Goal: Information Seeking & Learning: Find contact information

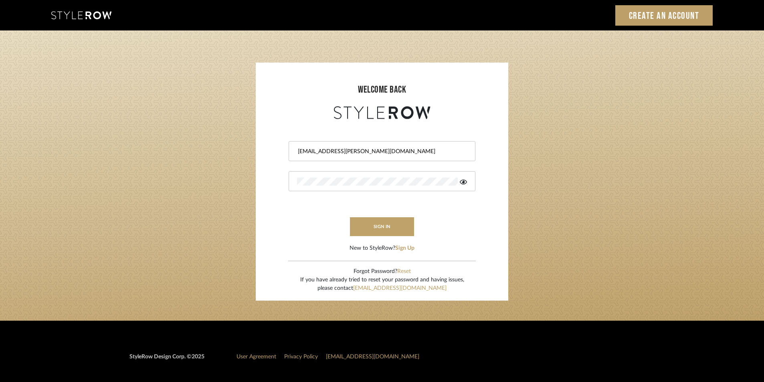
drag, startPoint x: 617, startPoint y: 148, endPoint x: 418, endPoint y: 52, distance: 220.6
click at [616, 147] on login-page "welcome back [EMAIL_ADDRESS][PERSON_NAME][DOMAIN_NAME] sign in New to StyleRow?…" at bounding box center [382, 175] width 764 height 290
drag, startPoint x: 384, startPoint y: 156, endPoint x: 251, endPoint y: 151, distance: 133.5
click at [251, 151] on login-page "welcome back Shagarey@mancini-design.com sign in New to StyleRow? Sign Up Forgo…" at bounding box center [382, 175] width 764 height 290
click at [386, 154] on input "Shagarey@mancini-design.com" at bounding box center [381, 151] width 168 height 8
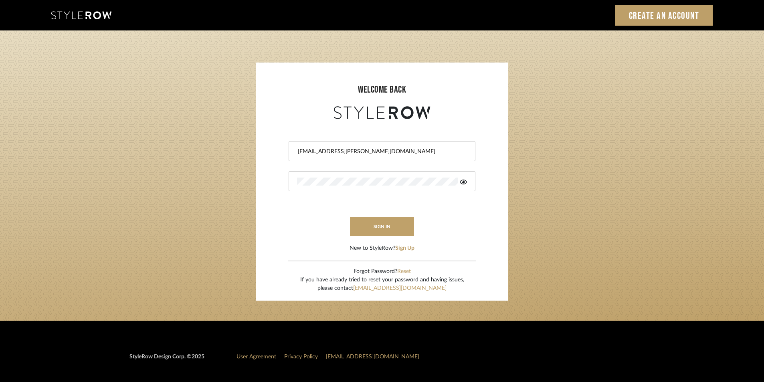
drag, startPoint x: 391, startPoint y: 152, endPoint x: 179, endPoint y: 135, distance: 211.9
click at [179, 135] on login-page "welcome back Shagarey@mancini-design.com sign in New to StyleRow? Sign Up Forgo…" at bounding box center [382, 175] width 764 height 290
paste input "tylerowprojects1"
type input "Stylerowprojects1@mancini-design.com"
click at [270, 169] on form "Stylerowprojects1@mancini-design.com sign in New to StyleRow? Sign Up" at bounding box center [382, 186] width 236 height 131
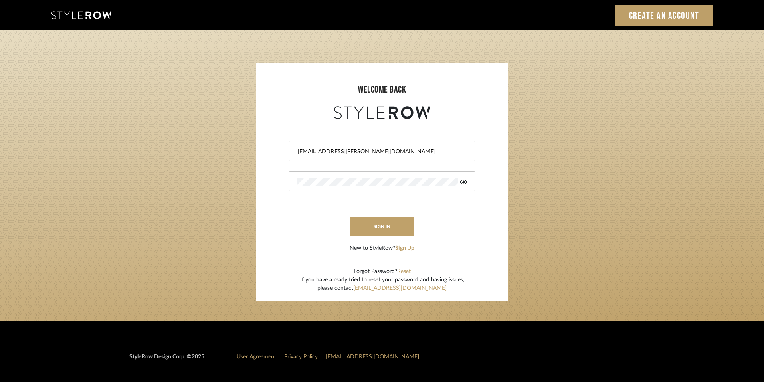
click at [286, 212] on form "Stylerowprojects1@mancini-design.com sign in New to StyleRow? Sign Up" at bounding box center [382, 186] width 236 height 131
click at [371, 225] on button "sign in" at bounding box center [382, 226] width 64 height 19
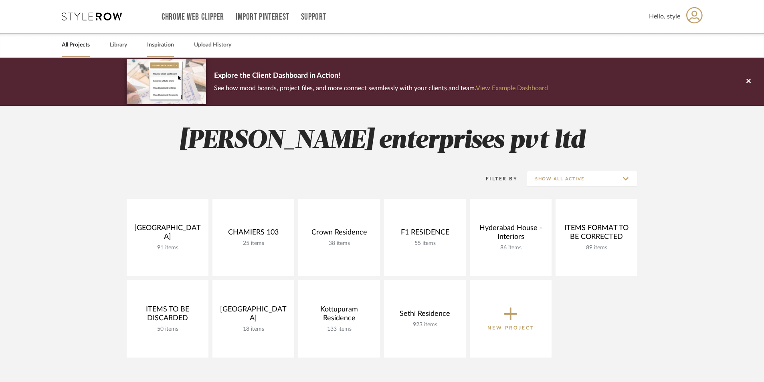
click at [157, 45] on link "Inspiration" at bounding box center [160, 45] width 27 height 11
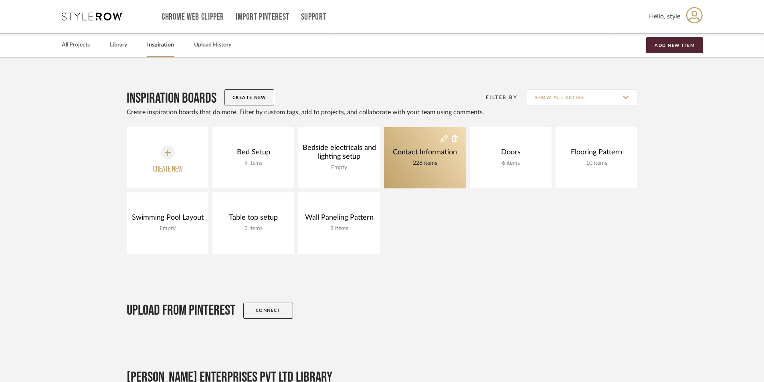
click at [423, 153] on div "Contact Information" at bounding box center [425, 152] width 68 height 9
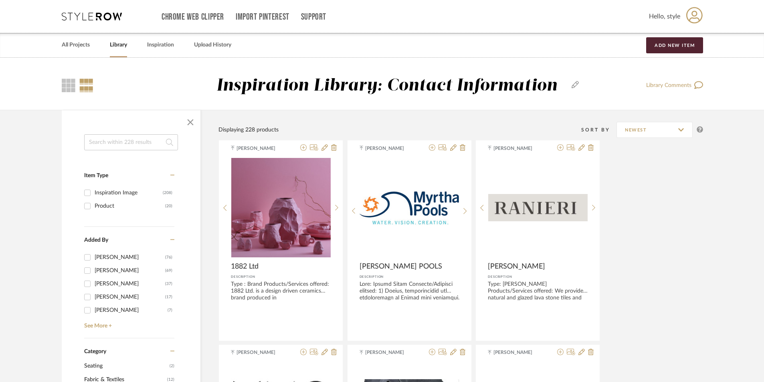
click at [127, 145] on input at bounding box center [131, 142] width 94 height 16
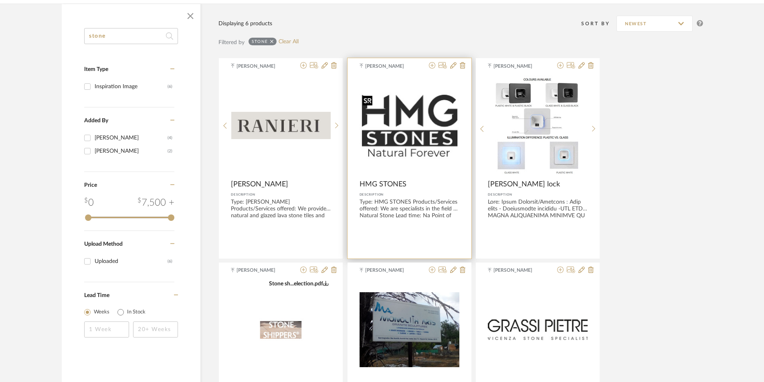
scroll to position [120, 0]
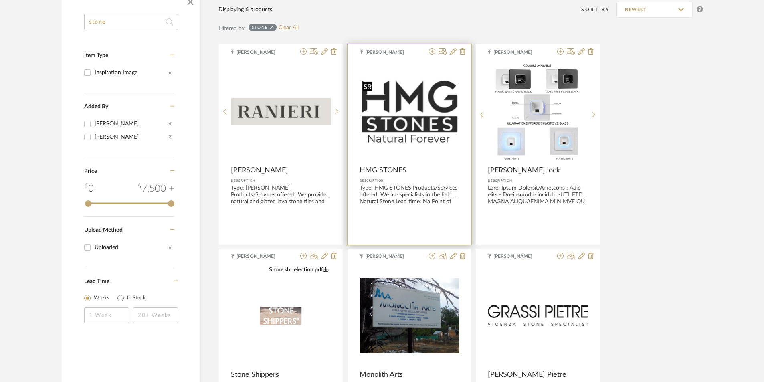
click at [405, 89] on img "0" at bounding box center [409, 111] width 100 height 67
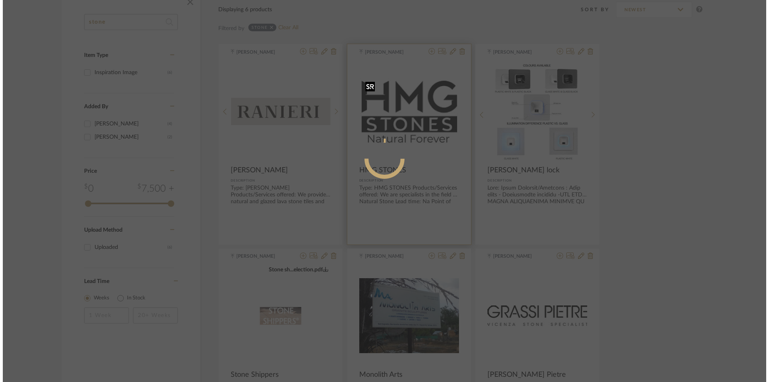
scroll to position [0, 0]
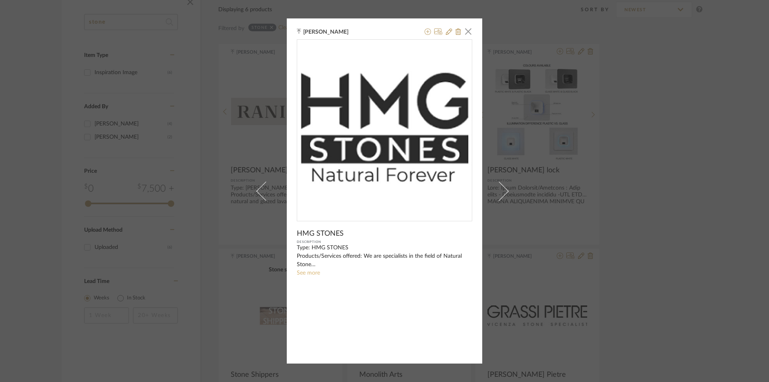
click at [313, 275] on link "See more" at bounding box center [308, 273] width 23 height 6
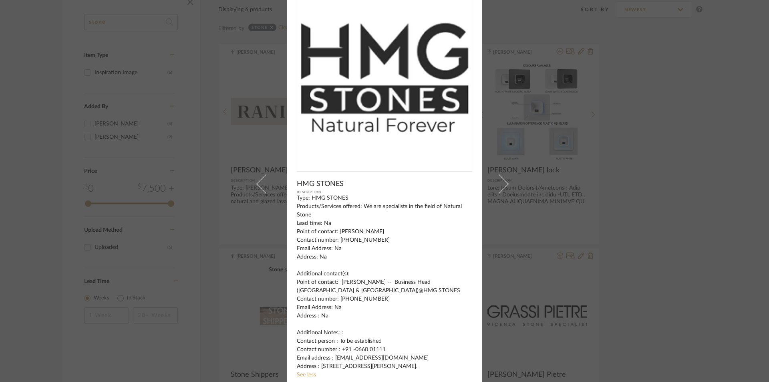
scroll to position [17, 0]
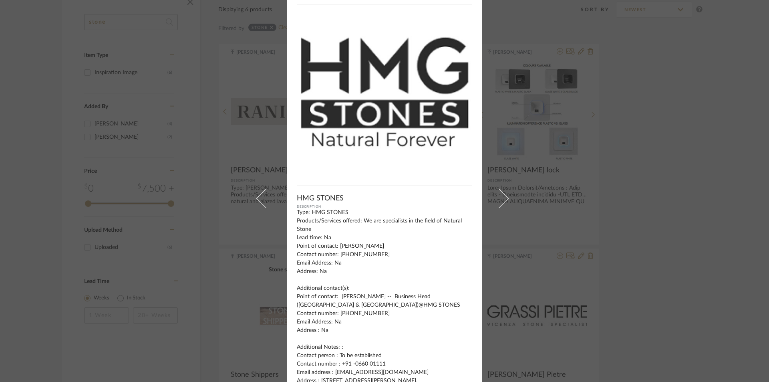
click at [696, 245] on div "[PERSON_NAME] × HMG STONES Description Type: HMG STONES Products/Services offer…" at bounding box center [384, 191] width 769 height 382
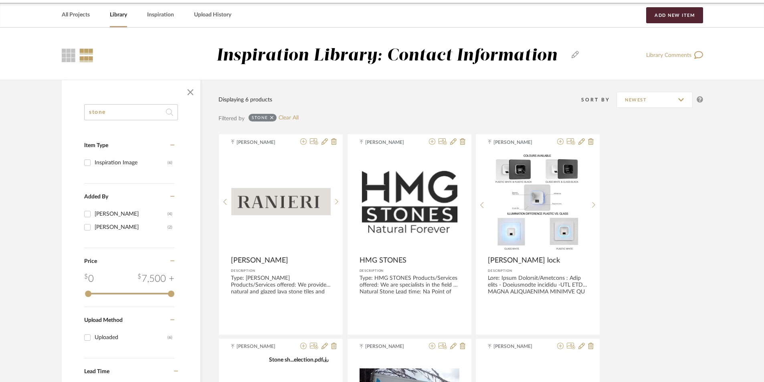
scroll to position [0, 0]
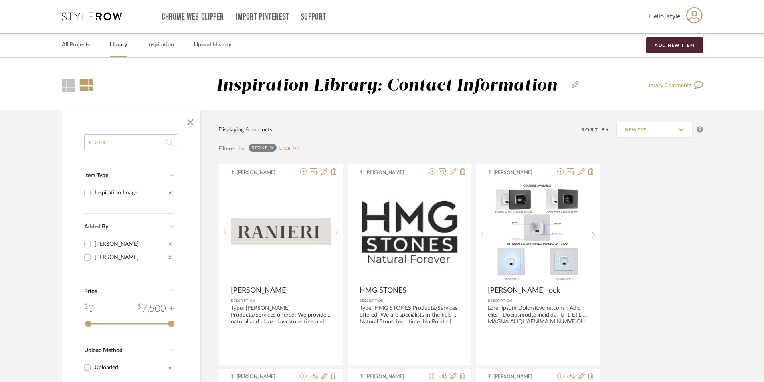
drag, startPoint x: 93, startPoint y: 139, endPoint x: 69, endPoint y: 144, distance: 24.2
click at [69, 144] on div "stone Item Type Inspiration Image (6) Added By [PERSON_NAME] (4) [PERSON_NAME] …" at bounding box center [131, 299] width 139 height 330
drag, startPoint x: 119, startPoint y: 139, endPoint x: 51, endPoint y: 144, distance: 68.7
click at [51, 144] on div "stone Item Type Inspiration Image (6) Added By [PERSON_NAME] (4) Ganesh K (2) C…" at bounding box center [382, 348] width 664 height 476
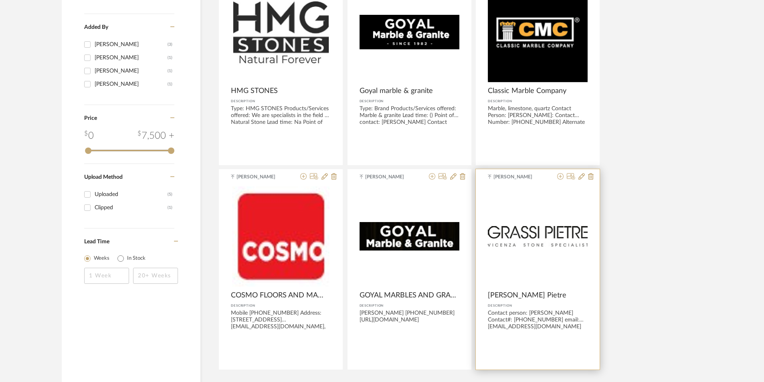
scroll to position [160, 0]
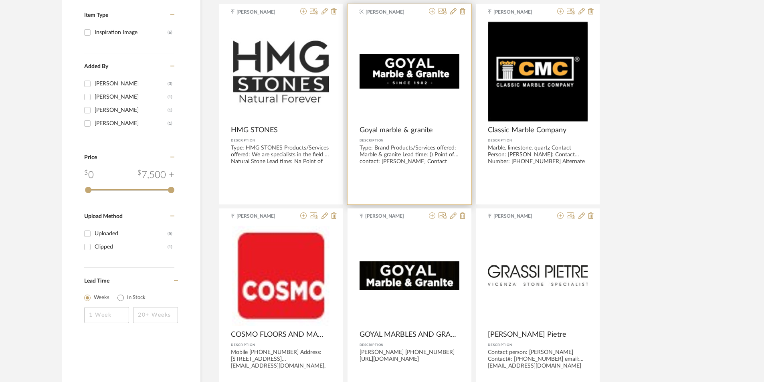
type input "marbl"
click at [441, 68] on img "0" at bounding box center [409, 71] width 100 height 34
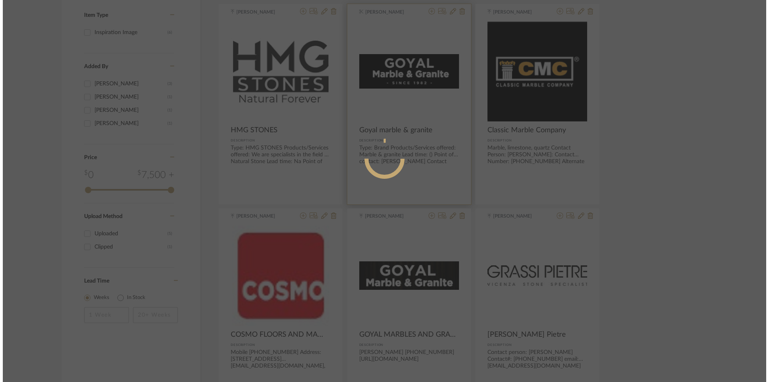
scroll to position [0, 0]
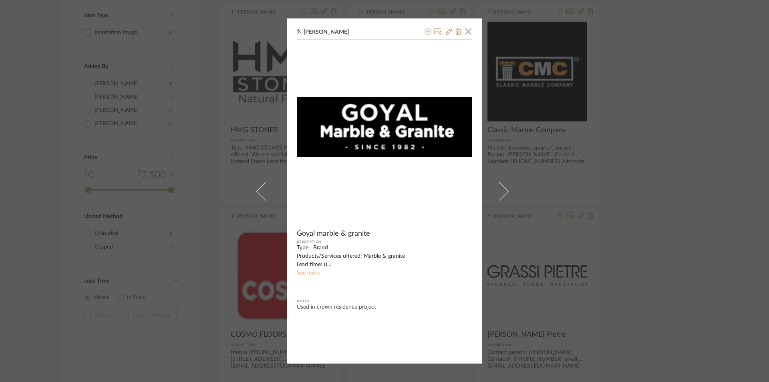
click at [306, 274] on link "See more" at bounding box center [308, 273] width 23 height 6
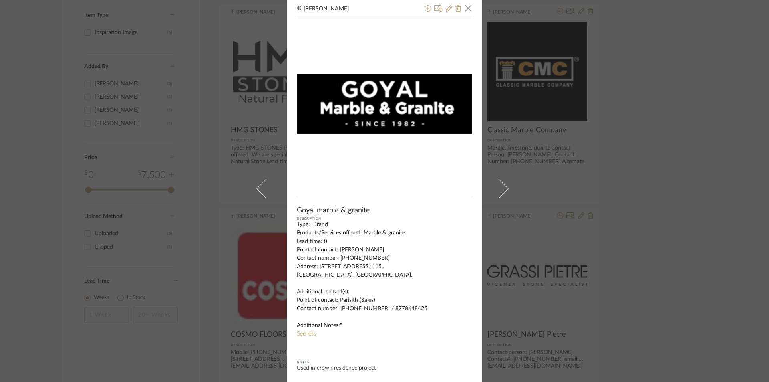
scroll to position [13, 0]
click at [671, 183] on div "bala murugan × Goyal marble & granite Description Type: Brand Products/Services…" at bounding box center [384, 191] width 769 height 382
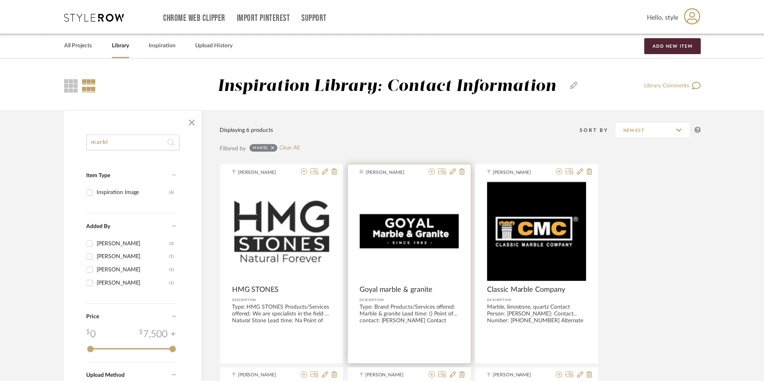
scroll to position [160, 0]
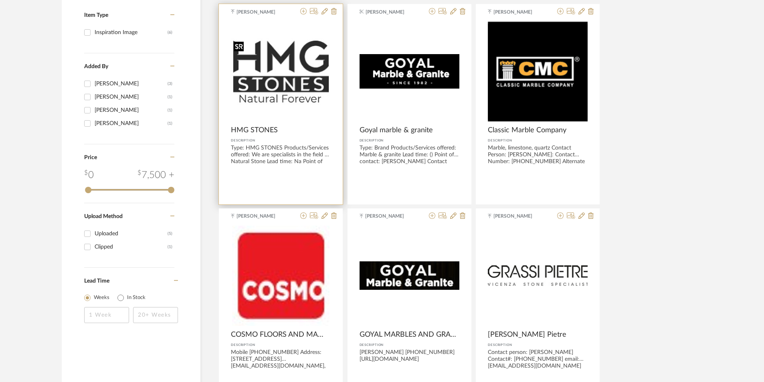
click at [260, 94] on img "0" at bounding box center [281, 71] width 100 height 67
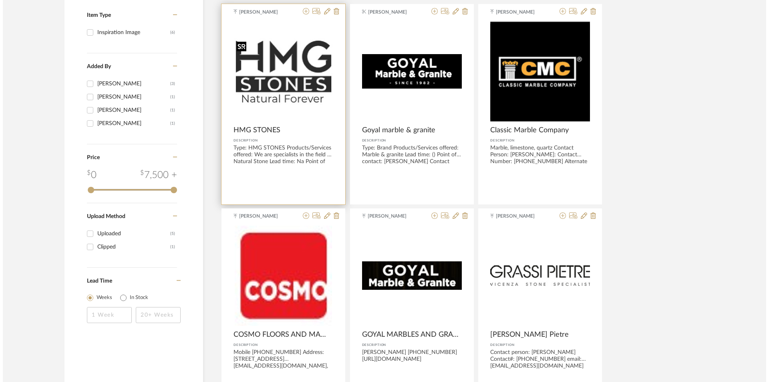
scroll to position [0, 0]
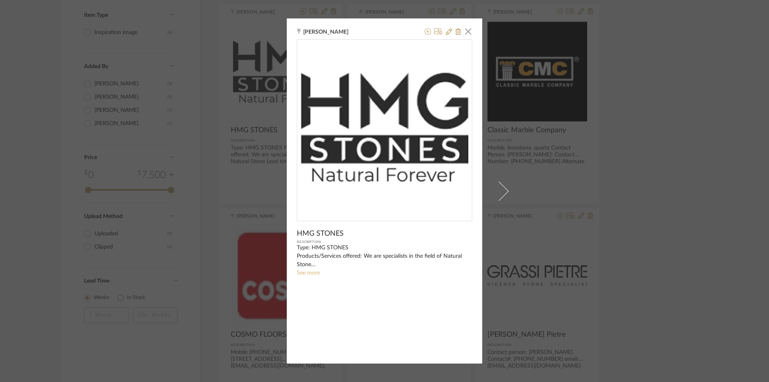
click at [304, 274] on link "See more" at bounding box center [308, 273] width 23 height 6
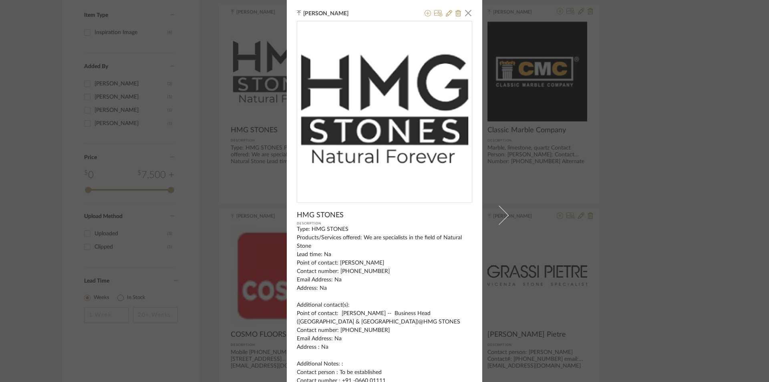
scroll to position [40, 0]
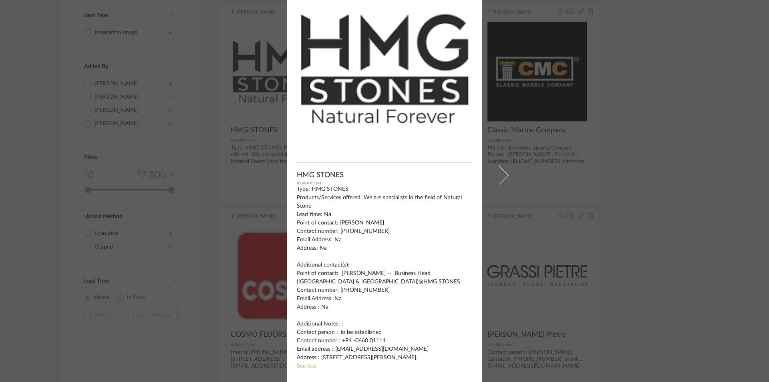
drag, startPoint x: 710, startPoint y: 154, endPoint x: 667, endPoint y: 170, distance: 45.2
click at [709, 154] on div "[PERSON_NAME] × HMG STONES Description Type: HMG STONES Products/Services offer…" at bounding box center [384, 191] width 769 height 382
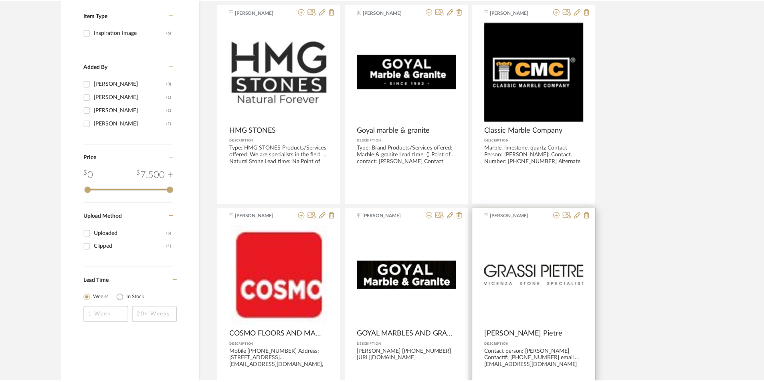
scroll to position [160, 0]
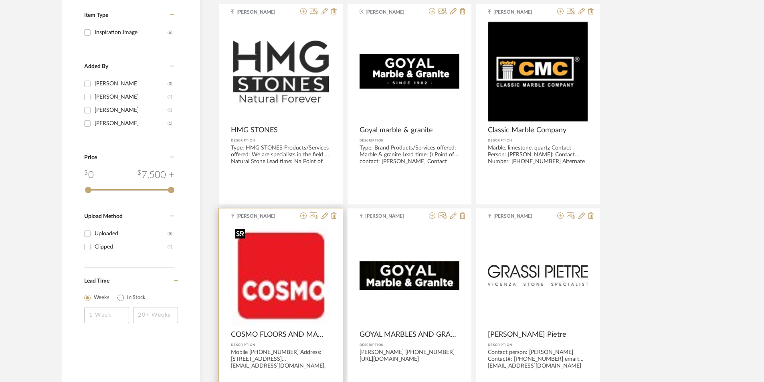
click at [0, 0] on img at bounding box center [0, 0] width 0 height 0
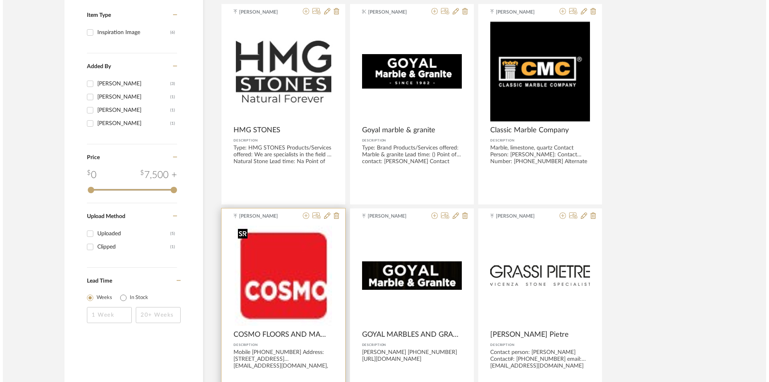
scroll to position [0, 0]
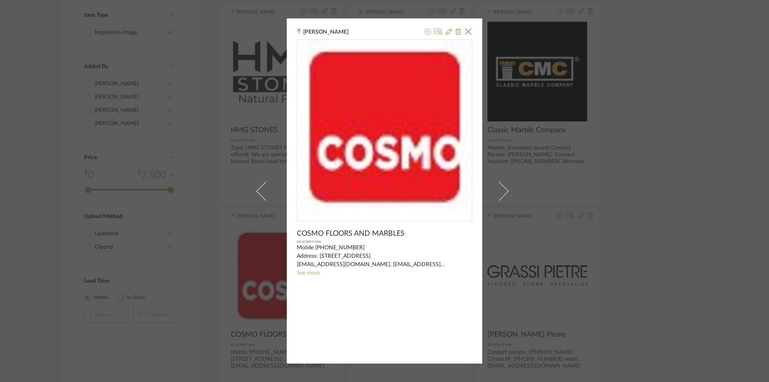
click at [308, 270] on sr-see-more-text "Mobile [PHONE_NUMBER] Address: [STREET_ADDRESS] [EMAIL_ADDRESS][DOMAIN_NAME], […" at bounding box center [384, 261] width 175 height 34
click at [309, 273] on link "See more" at bounding box center [308, 273] width 23 height 6
click at [660, 159] on div "bala murugan × COSMO FLOORS AND MARBLES Description Mobile [PHONE_NUMBER] Addre…" at bounding box center [384, 191] width 769 height 382
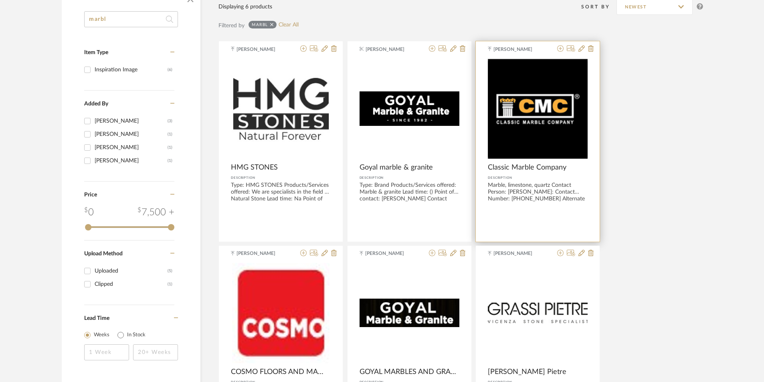
scroll to position [160, 0]
